Goal: Task Accomplishment & Management: Manage account settings

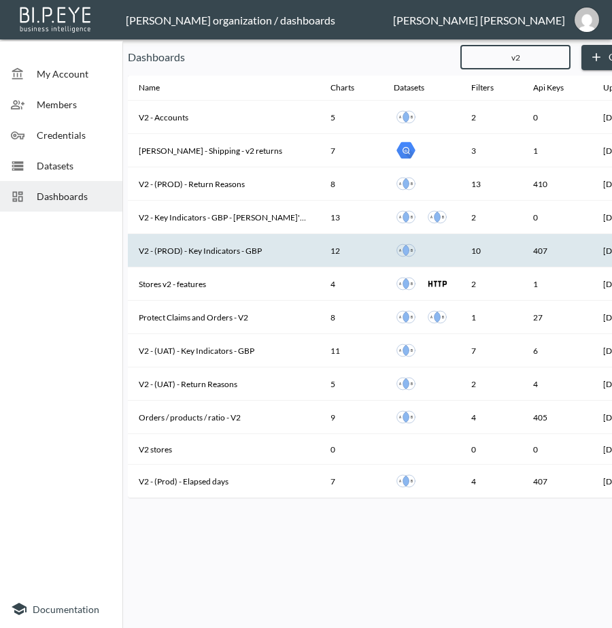
type input "v2"
click at [242, 252] on th "V2 - (PROD) - Key Indicators - GBP" at bounding box center [224, 250] width 192 height 33
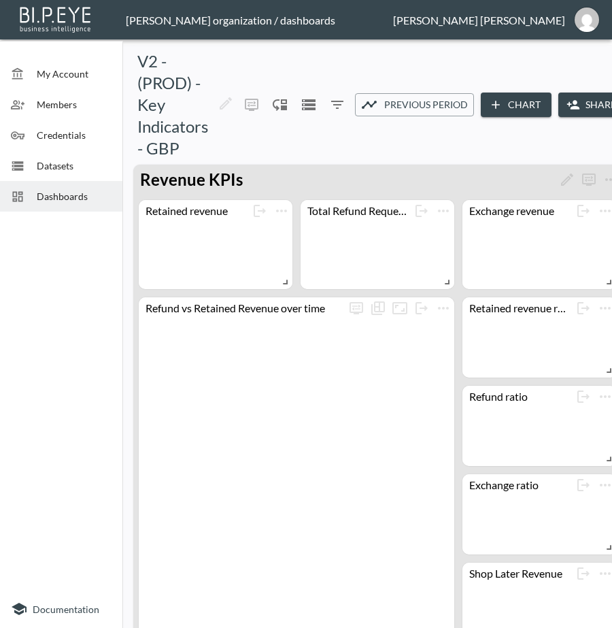
click at [574, 101] on icon "button" at bounding box center [574, 105] width 14 height 14
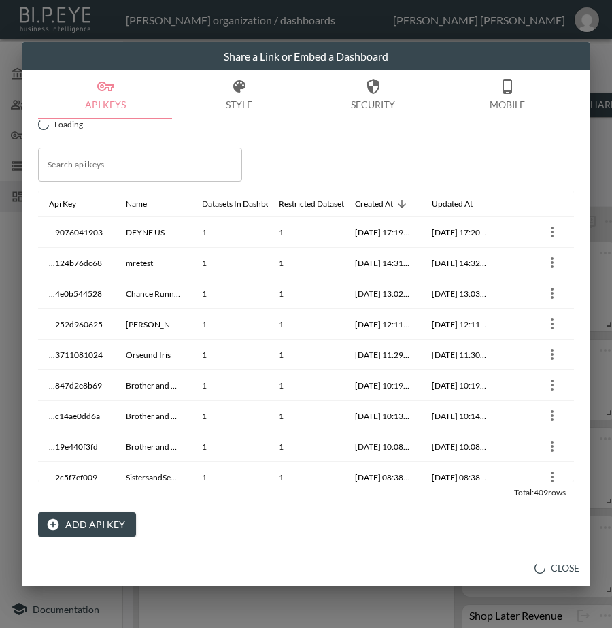
click at [108, 523] on button "Add API Key" at bounding box center [87, 524] width 98 height 25
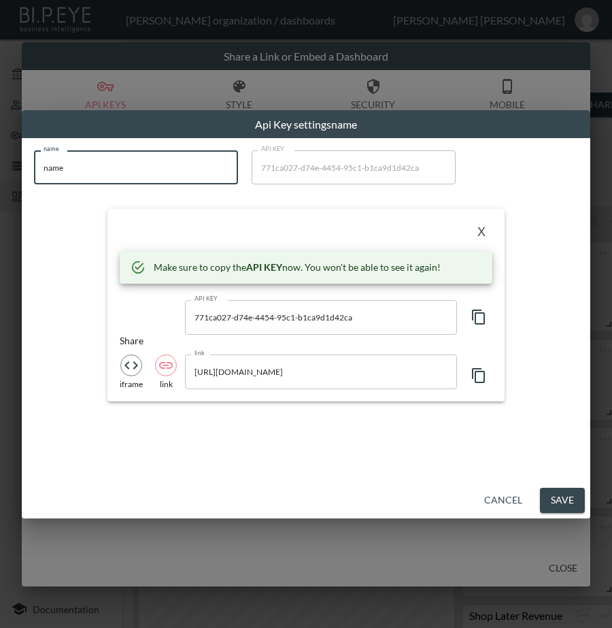
drag, startPoint x: 124, startPoint y: 178, endPoint x: -1, endPoint y: 181, distance: 124.6
click at [0, 181] on html "BI.P.EYE, Interactive Analytics Dashboards - app [PERSON_NAME] organization / d…" at bounding box center [306, 314] width 612 height 628
paste input "Yumo Pro Shop - Racquet Sports Online Stor"
type input "Yumo Pro Shop - Racquet Sports Online Store"
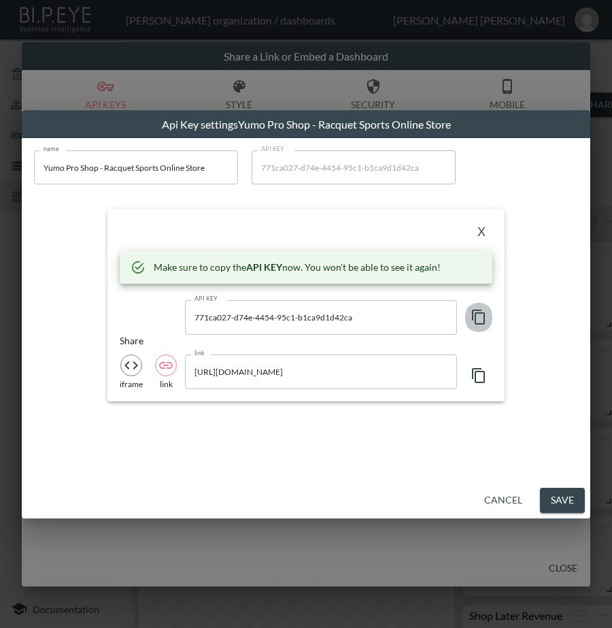
click at [476, 309] on icon "button" at bounding box center [479, 317] width 16 height 16
drag, startPoint x: 344, startPoint y: 225, endPoint x: 570, endPoint y: 229, distance: 225.3
click at [344, 225] on div "X" at bounding box center [306, 232] width 373 height 22
click at [482, 230] on button "X" at bounding box center [482, 232] width 22 height 22
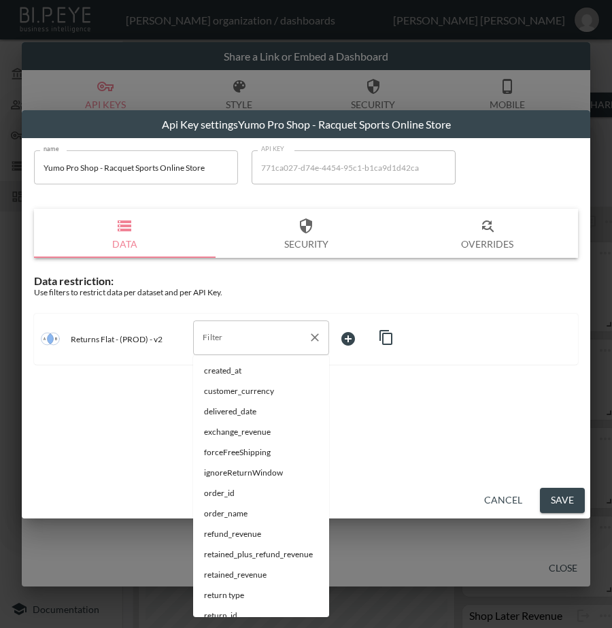
click at [231, 326] on div "Filter" at bounding box center [261, 338] width 136 height 34
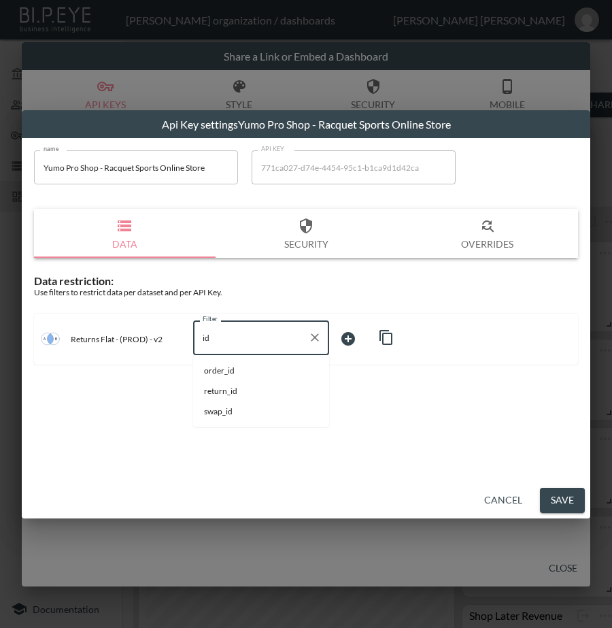
click at [222, 403] on li "swap_id" at bounding box center [261, 412] width 136 height 20
type input "swap_id"
click at [370, 343] on body "BI.P.EYE, Interactive Analytics Dashboards - app [PERSON_NAME] organization / d…" at bounding box center [306, 314] width 612 height 628
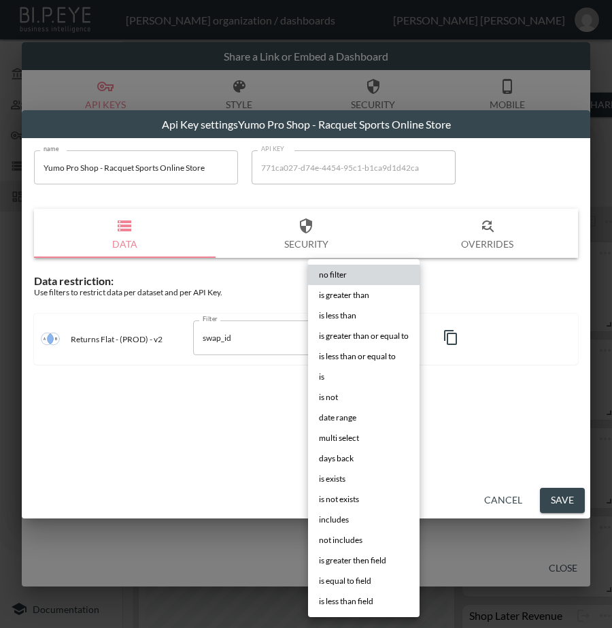
click at [353, 376] on li "is" at bounding box center [364, 377] width 112 height 20
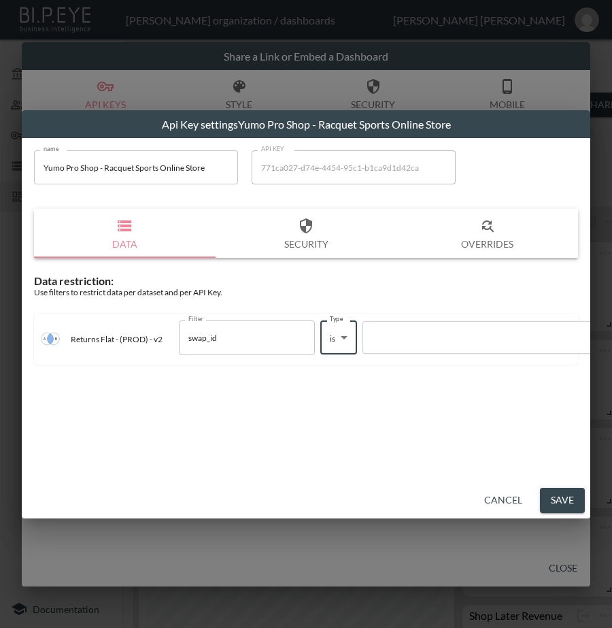
type input "is"
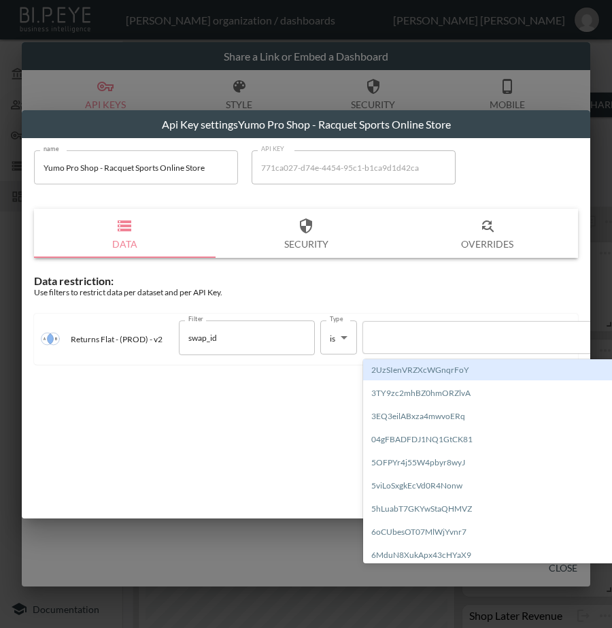
click at [425, 338] on div at bounding box center [486, 337] width 232 height 13
paste input "2gSUEsPNtKOEmiKHBpXA"
type input "2gSUEsPNtKOEmiKHBpXA"
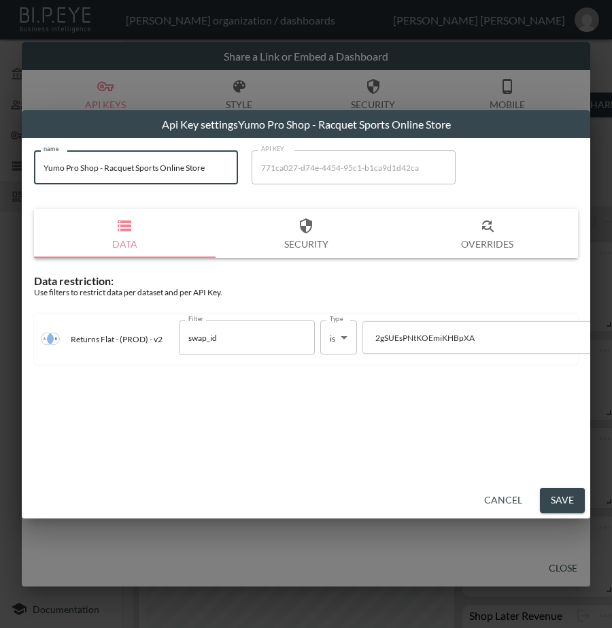
drag, startPoint x: 225, startPoint y: 172, endPoint x: 22, endPoint y: 192, distance: 203.8
click at [22, 192] on div "name Yumo Pro Shop - Racquet Sports Online Store name API KEY 771ca027-d74e-445…" at bounding box center [306, 310] width 569 height 344
click at [557, 502] on button "Save" at bounding box center [562, 500] width 45 height 25
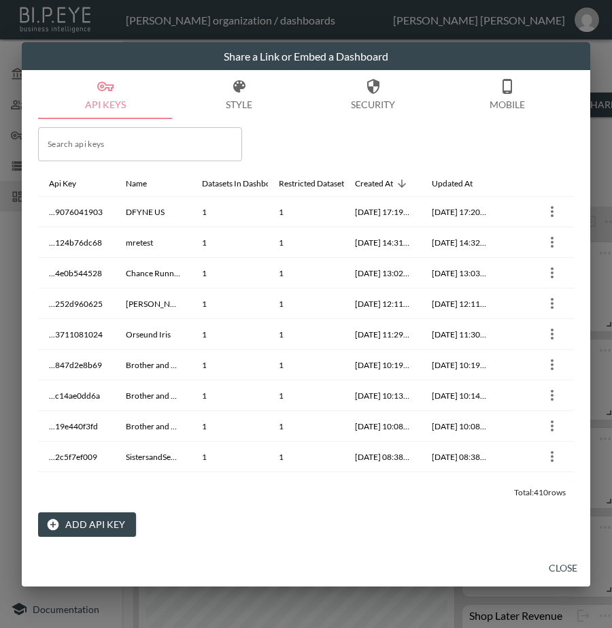
click at [574, 566] on button "Close" at bounding box center [564, 568] width 44 height 25
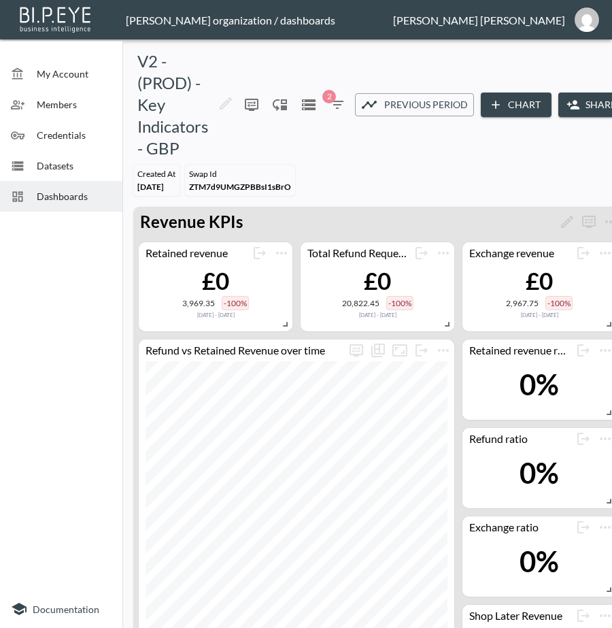
click at [84, 192] on span "Dashboards" at bounding box center [74, 196] width 75 height 14
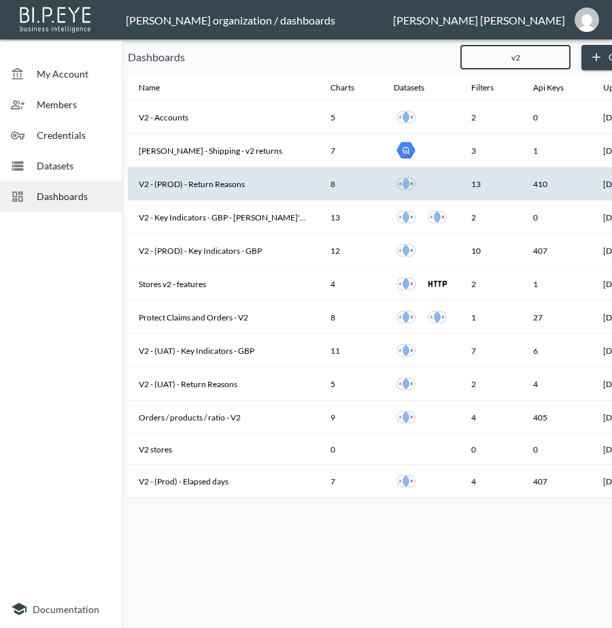
type input "v2"
click at [263, 186] on th "V2 - (PROD) - Return Reasons" at bounding box center [224, 183] width 192 height 33
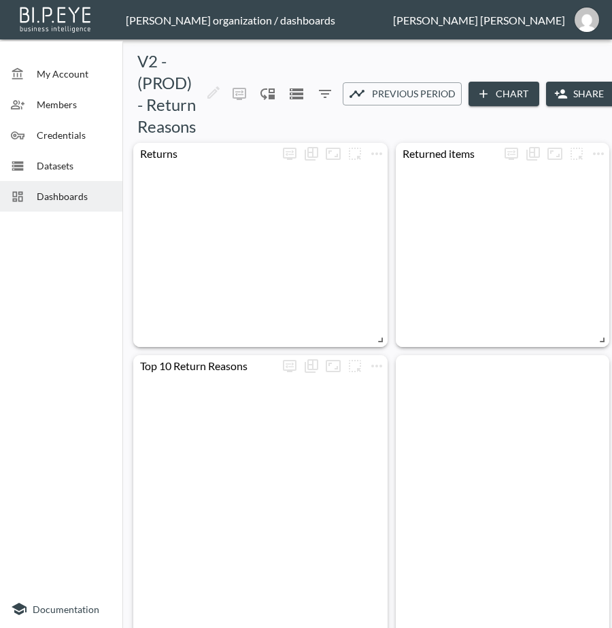
click at [578, 96] on button "Share" at bounding box center [580, 94] width 69 height 25
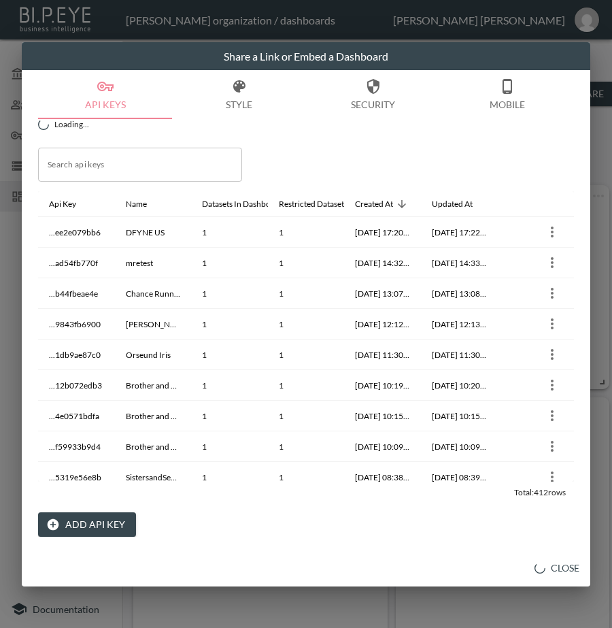
click at [80, 525] on button "Add API Key" at bounding box center [87, 524] width 98 height 25
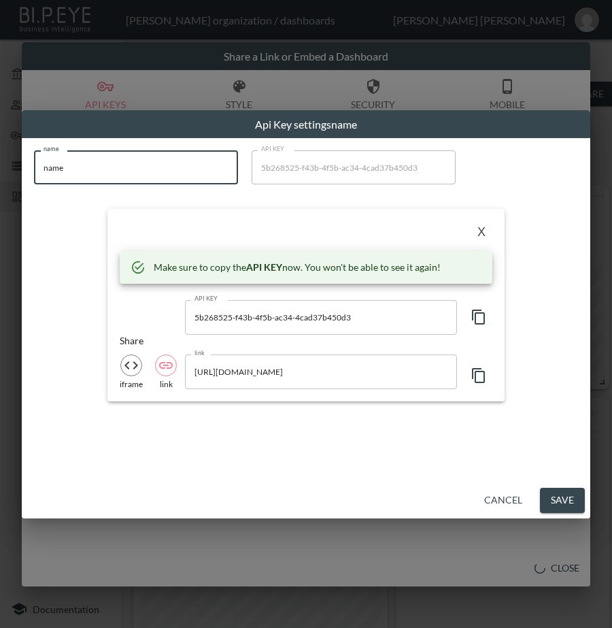
drag, startPoint x: 107, startPoint y: 174, endPoint x: -1, endPoint y: 196, distance: 109.8
click at [0, 196] on html "BI.P.EYE, Interactive Analytics Dashboards - app [PERSON_NAME] organization / d…" at bounding box center [306, 314] width 612 height 628
paste input "Yumo Pro Shop - Racquet Sports Online Stor"
type input "Yumo Pro Shop - Racquet Sports Online Store"
click at [473, 318] on icon "button" at bounding box center [478, 317] width 13 height 15
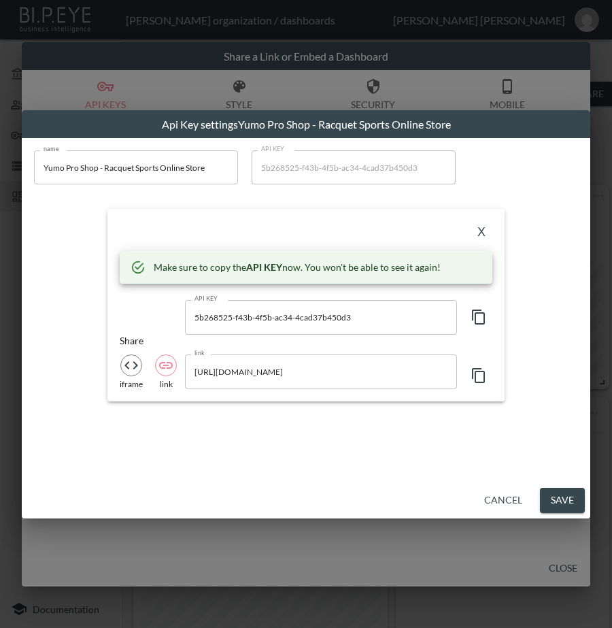
drag, startPoint x: 331, startPoint y: 225, endPoint x: 442, endPoint y: 226, distance: 110.3
click at [331, 225] on div "X" at bounding box center [306, 232] width 373 height 22
click at [478, 234] on button "X" at bounding box center [482, 232] width 22 height 22
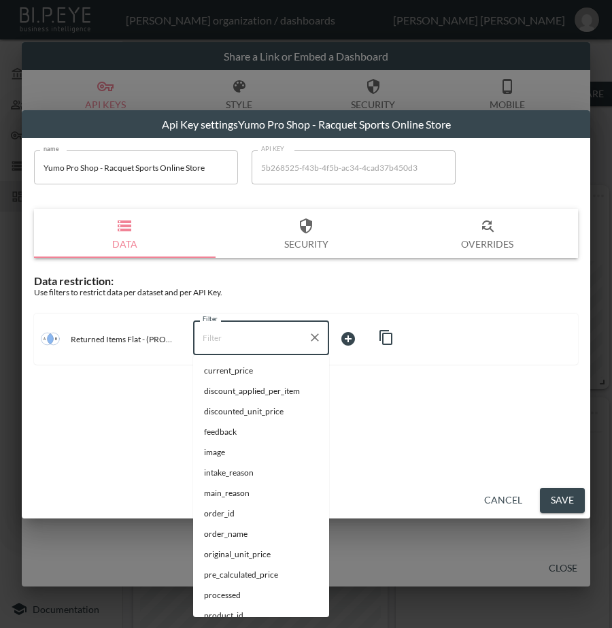
click at [227, 344] on input "Filter" at bounding box center [250, 338] width 103 height 22
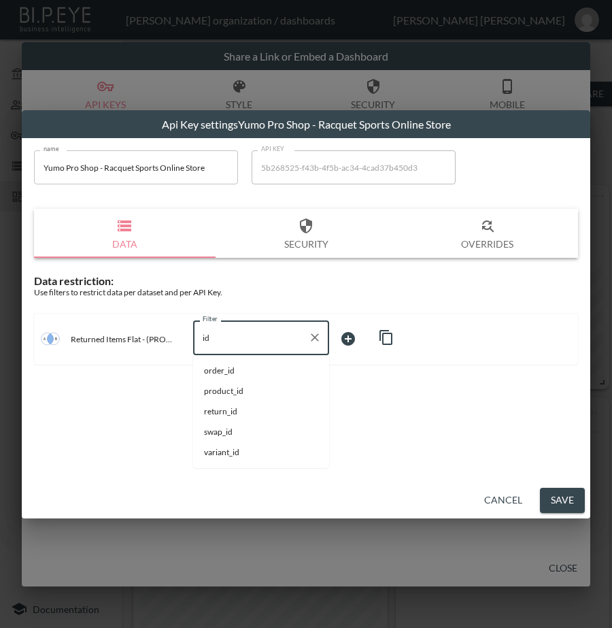
click at [218, 429] on span "swap_id" at bounding box center [261, 432] width 114 height 12
type input "swap_id"
click at [358, 337] on body "BI.P.EYE, Interactive Analytics Dashboards - app [PERSON_NAME] organization / d…" at bounding box center [306, 314] width 612 height 628
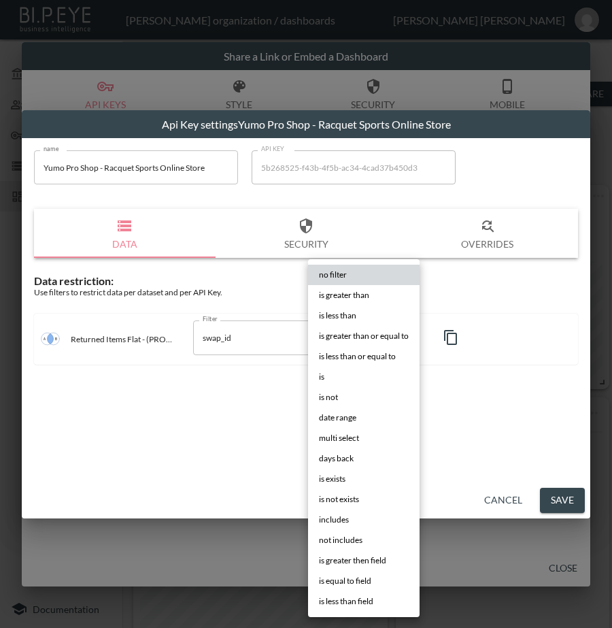
click at [341, 373] on li "is" at bounding box center [364, 377] width 112 height 20
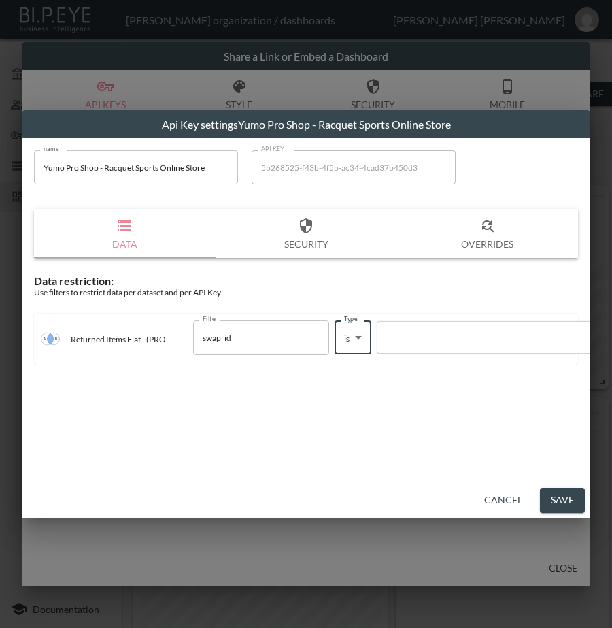
type input "is"
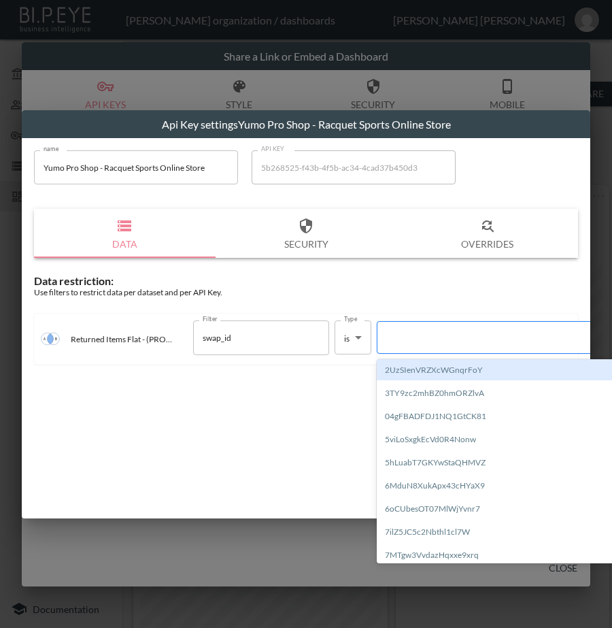
click at [442, 335] on div at bounding box center [500, 337] width 232 height 13
paste input "2gSUEsPNtKOEmiKHBpXA"
type input "2gSUEsPNtKOEmiKHBpXA"
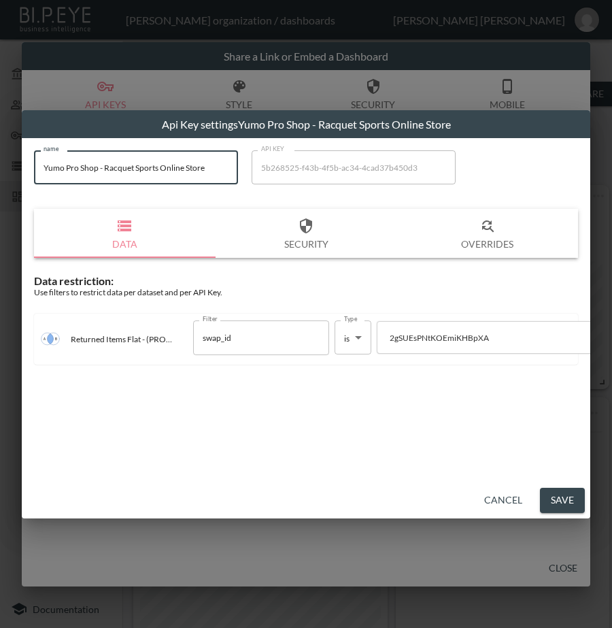
drag, startPoint x: 226, startPoint y: 174, endPoint x: 14, endPoint y: 186, distance: 212.0
click at [14, 186] on div "Api Key settings Yumo Pro Shop - Racquet Sports Online Store name Yumo Pro Shop…" at bounding box center [306, 314] width 612 height 628
click at [566, 502] on button "Save" at bounding box center [562, 500] width 45 height 25
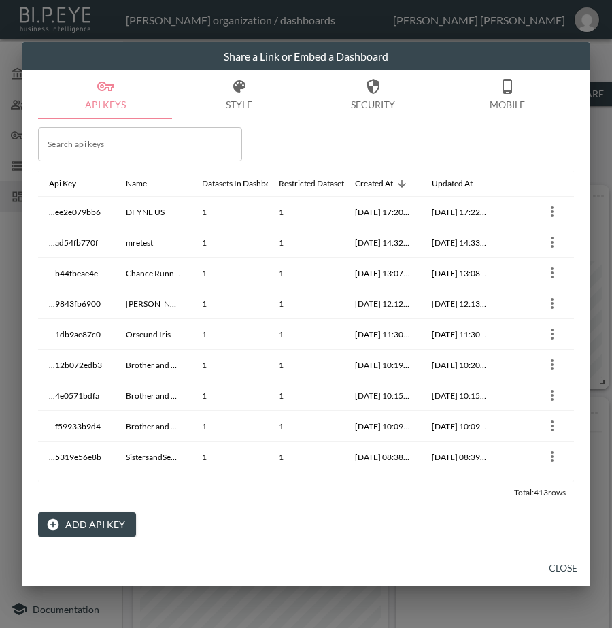
click at [560, 566] on button "Close" at bounding box center [564, 568] width 44 height 25
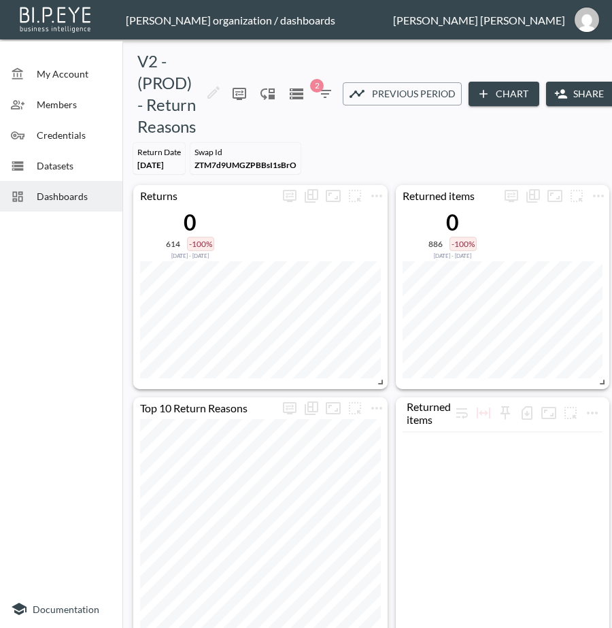
click at [52, 197] on span "Dashboards" at bounding box center [74, 196] width 75 height 14
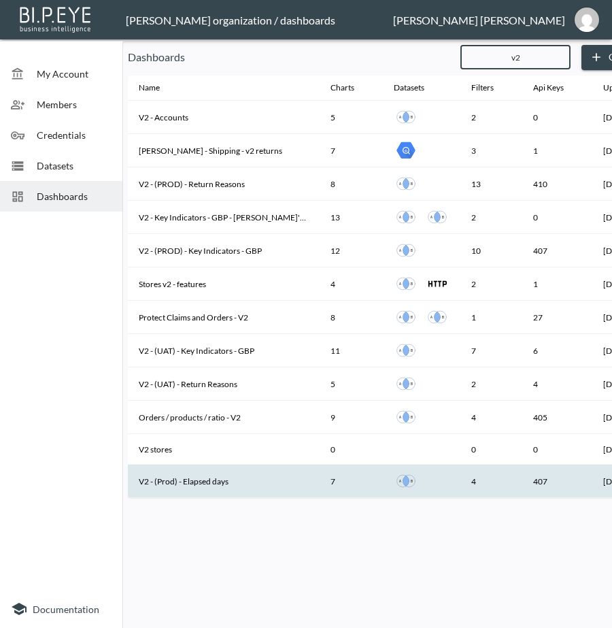
type input "v2"
click at [208, 483] on th "V2 - (Prod) - Elapsed days" at bounding box center [224, 481] width 192 height 33
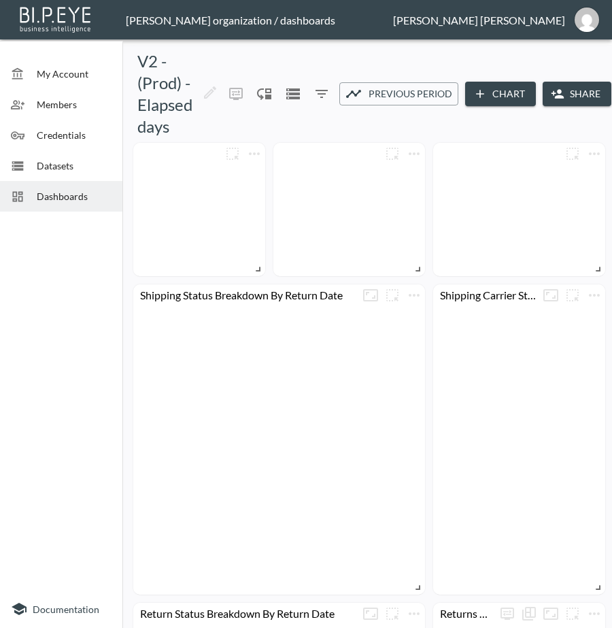
click at [580, 94] on button "Share" at bounding box center [577, 94] width 69 height 25
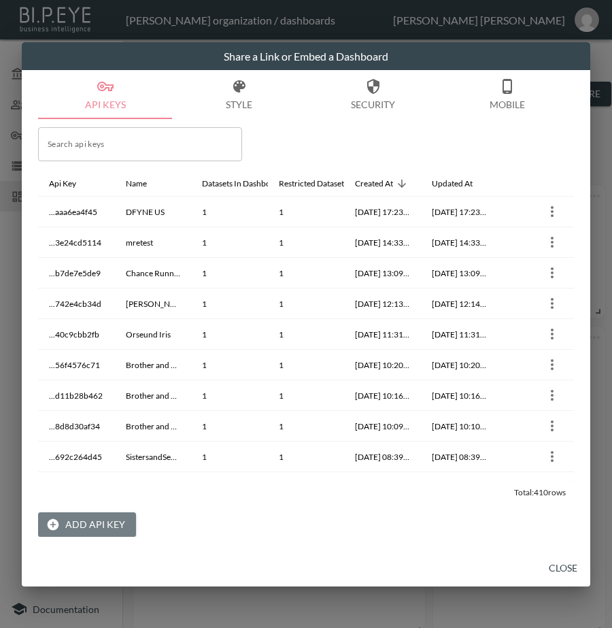
click at [88, 523] on button "Add API Key" at bounding box center [87, 524] width 98 height 25
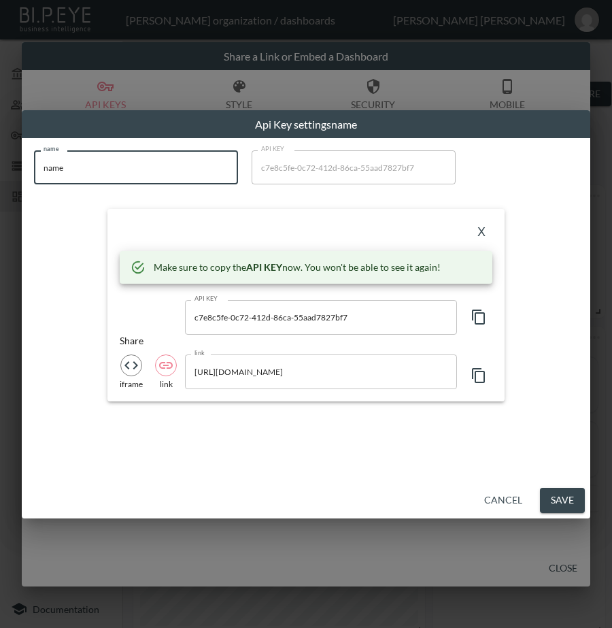
drag, startPoint x: 113, startPoint y: 161, endPoint x: 33, endPoint y: 182, distance: 82.4
click at [33, 180] on div "name name name API KEY c7e8c5fe-0c72-412d-86ca-55aad7827bf7 API KEY X Make sure…" at bounding box center [306, 275] width 561 height 267
paste input "Yumo Pro Shop - Racquet Sports Online Stor"
type input "Yumo Pro Shop - Racquet Sports Online Store"
click at [475, 320] on icon "button" at bounding box center [478, 317] width 13 height 15
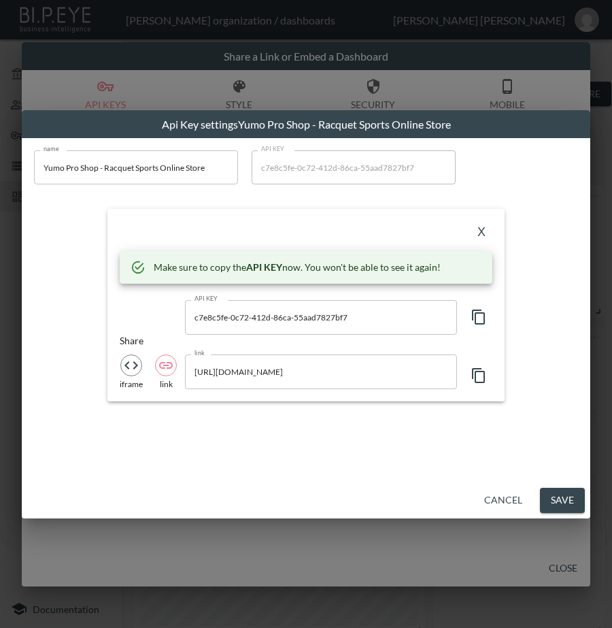
drag, startPoint x: 266, startPoint y: 227, endPoint x: 451, endPoint y: 225, distance: 185.1
click at [266, 227] on div "X" at bounding box center [306, 232] width 373 height 22
click at [478, 227] on button "X" at bounding box center [482, 232] width 22 height 22
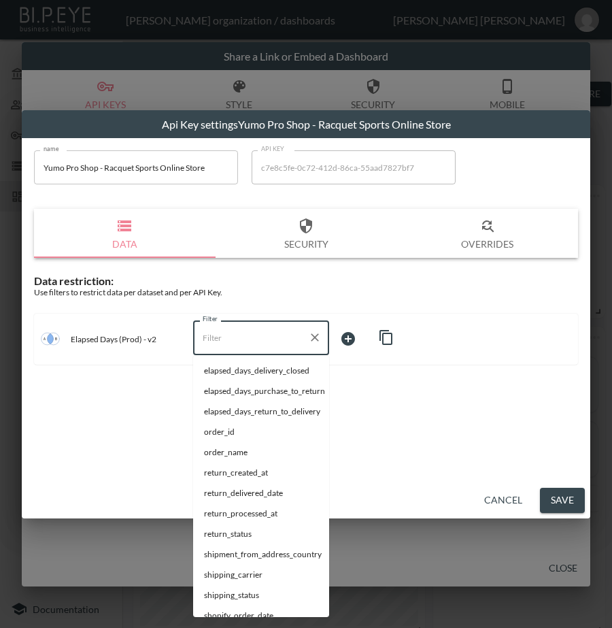
click at [242, 332] on input "Filter" at bounding box center [250, 338] width 103 height 22
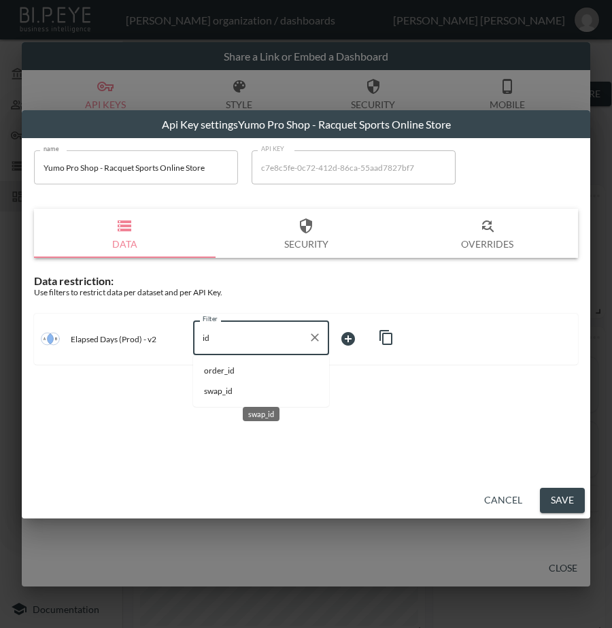
click at [234, 392] on span "swap_id" at bounding box center [261, 391] width 114 height 12
type input "swap_id"
click at [374, 340] on body "BI.P.EYE, Interactive Analytics Dashboards - app [PERSON_NAME] organization / d…" at bounding box center [306, 314] width 612 height 628
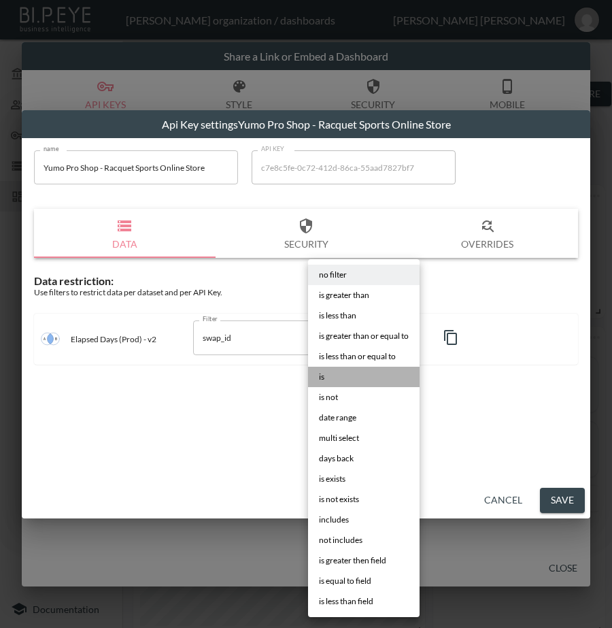
click at [353, 373] on li "is" at bounding box center [364, 377] width 112 height 20
type input "is"
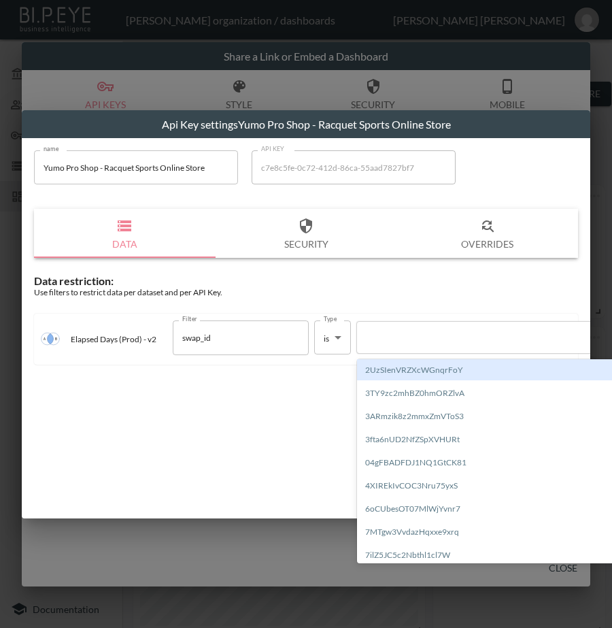
click at [449, 338] on div at bounding box center [480, 337] width 232 height 13
paste input "2gSUEsPNtKOEmiKHBpXA"
type input "2gSUEsPNtKOEmiKHBpXA"
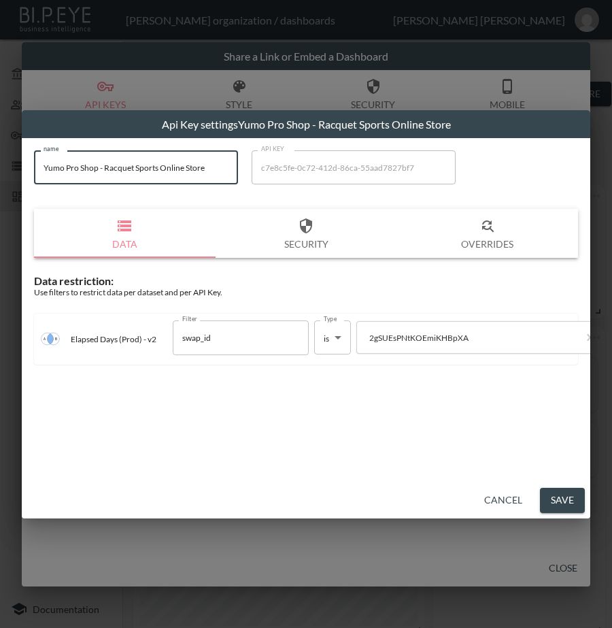
drag, startPoint x: 225, startPoint y: 162, endPoint x: 5, endPoint y: 171, distance: 220.0
click at [5, 171] on div "Api Key settings Yumo Pro Shop - Racquet Sports Online Store name Yumo Pro Shop…" at bounding box center [306, 314] width 612 height 628
click at [547, 495] on button "Save" at bounding box center [562, 500] width 45 height 25
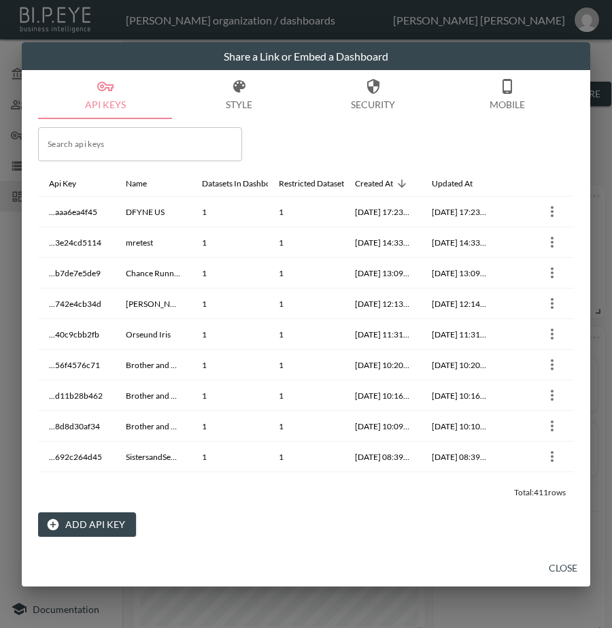
click at [561, 568] on button "Close" at bounding box center [564, 568] width 44 height 25
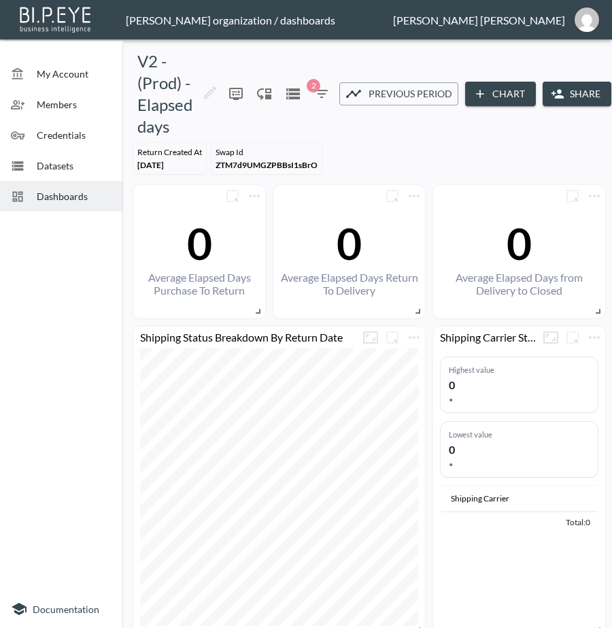
click at [76, 199] on span "Dashboards" at bounding box center [74, 196] width 75 height 14
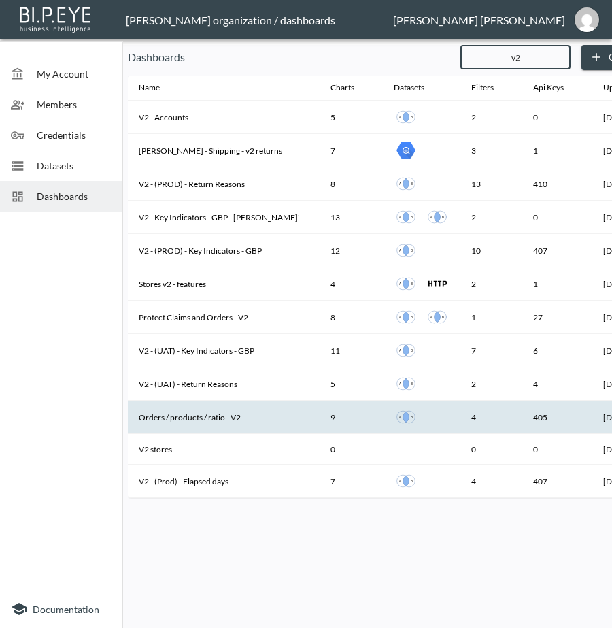
type input "v2"
click at [239, 420] on th "Orders / products / ratio - V2" at bounding box center [224, 417] width 192 height 33
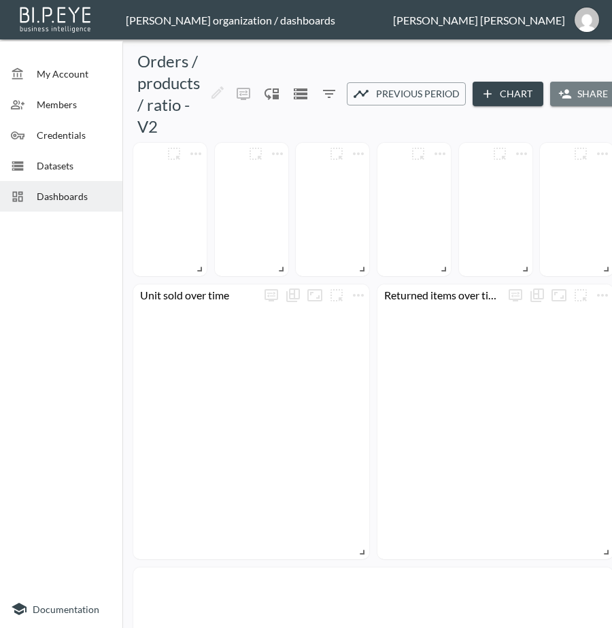
click at [584, 97] on button "Share" at bounding box center [585, 94] width 69 height 25
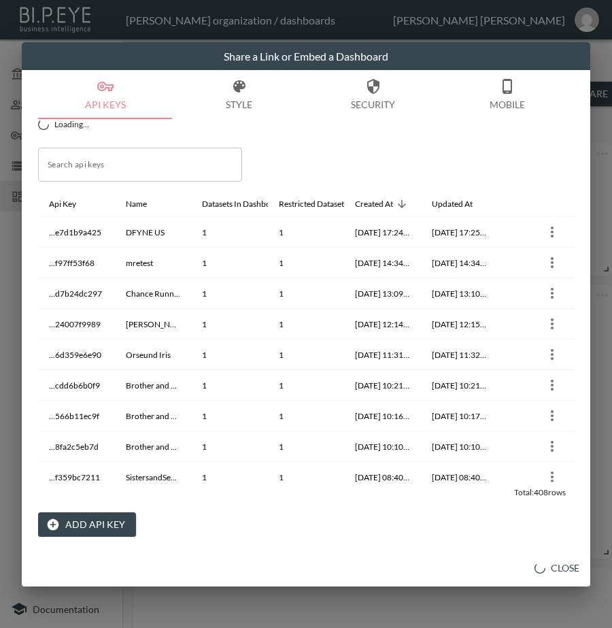
click at [93, 523] on button "Add API Key" at bounding box center [87, 524] width 98 height 25
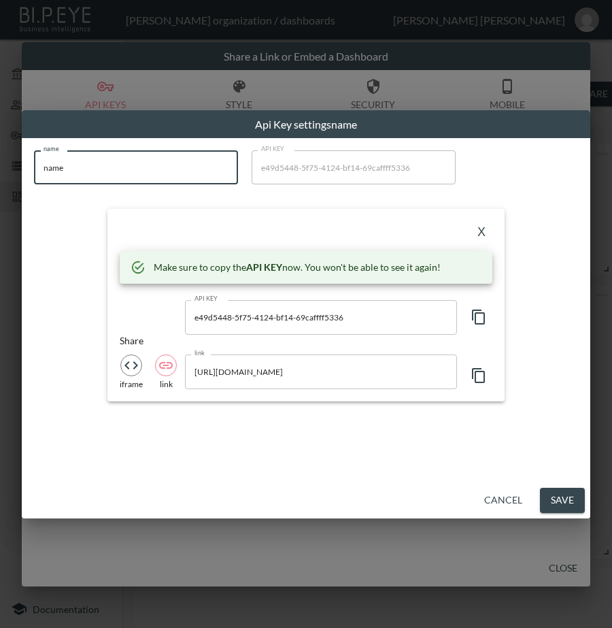
drag, startPoint x: 81, startPoint y: 173, endPoint x: -1, endPoint y: 186, distance: 82.7
click at [0, 186] on html "BI.P.EYE, Interactive Analytics Dashboards - app [PERSON_NAME] organization / d…" at bounding box center [306, 314] width 612 height 628
paste input "Yumo Pro Shop - Racquet Sports Online Stor"
type input "Yumo Pro Shop - Racquet Sports Online Store"
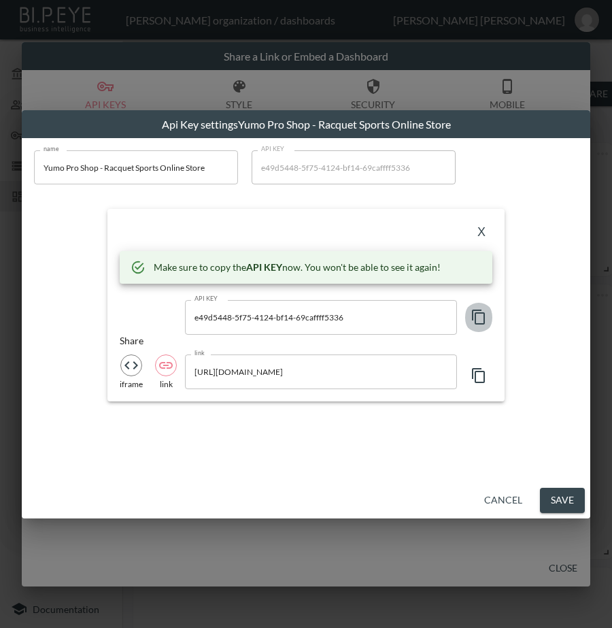
click at [480, 316] on icon "button" at bounding box center [479, 317] width 16 height 16
click at [288, 236] on div "X" at bounding box center [306, 232] width 373 height 22
click at [485, 230] on button "X" at bounding box center [482, 232] width 22 height 22
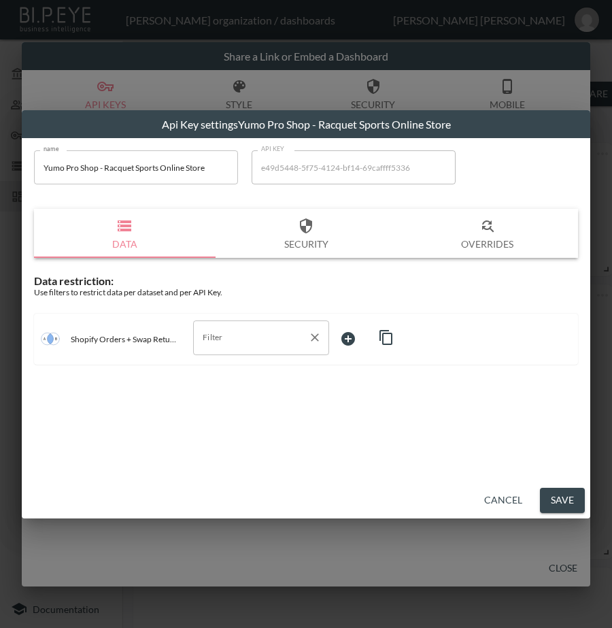
click at [281, 330] on input "Filter" at bounding box center [250, 338] width 103 height 22
click at [231, 411] on span "swap_id" at bounding box center [261, 412] width 114 height 12
type input "swap_id"
click at [370, 338] on body "BI.P.EYE, Interactive Analytics Dashboards - app [PERSON_NAME] organization / d…" at bounding box center [306, 314] width 612 height 628
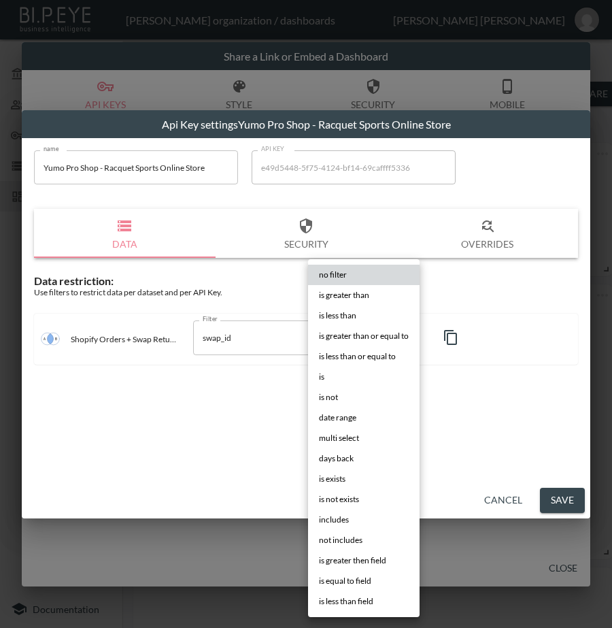
click at [347, 381] on li "is" at bounding box center [364, 377] width 112 height 20
type input "is"
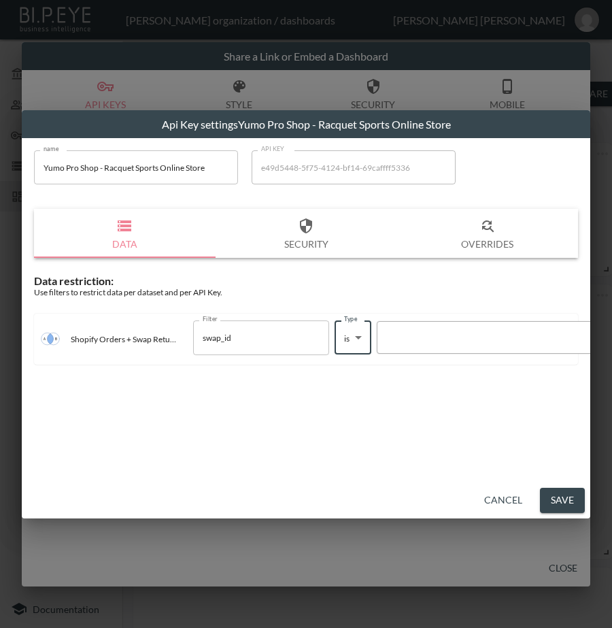
click at [440, 337] on div at bounding box center [500, 337] width 232 height 13
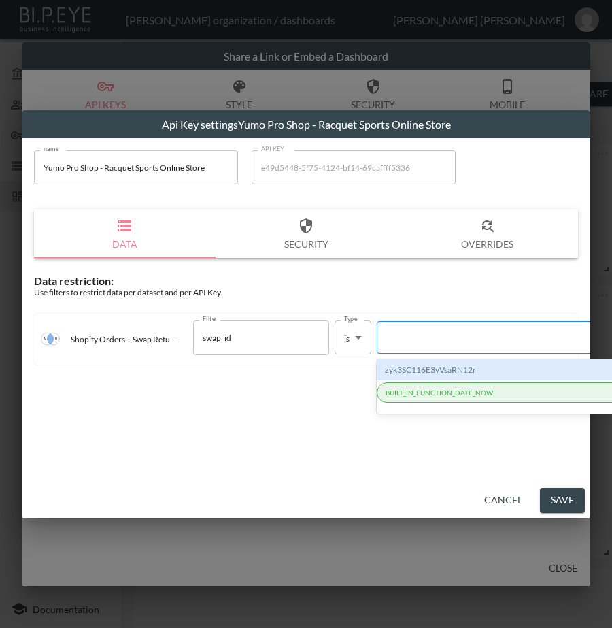
paste input "2gSUEsPNtKOEmiKHBpXA"
type input "2gSUEsPNtKOEmiKHBpXA"
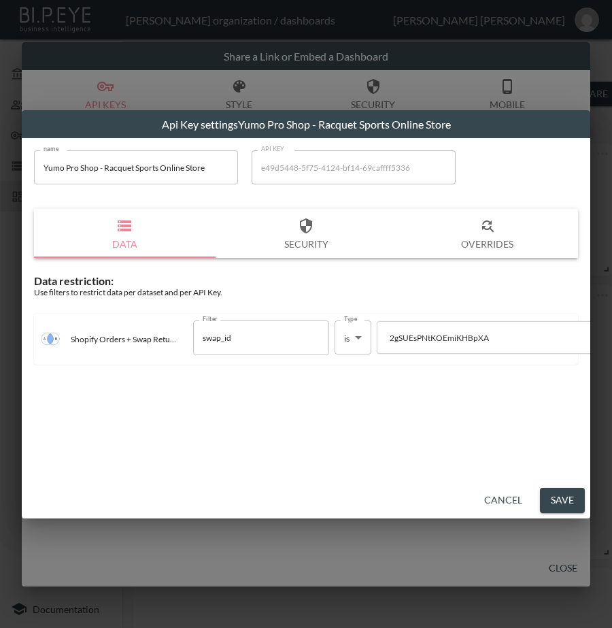
click at [570, 503] on button "Save" at bounding box center [562, 500] width 45 height 25
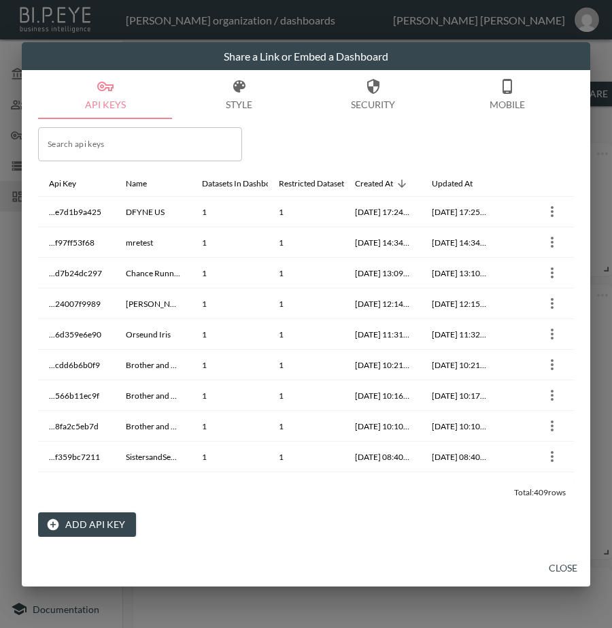
click at [566, 566] on button "Close" at bounding box center [564, 568] width 44 height 25
